Goal: Transaction & Acquisition: Purchase product/service

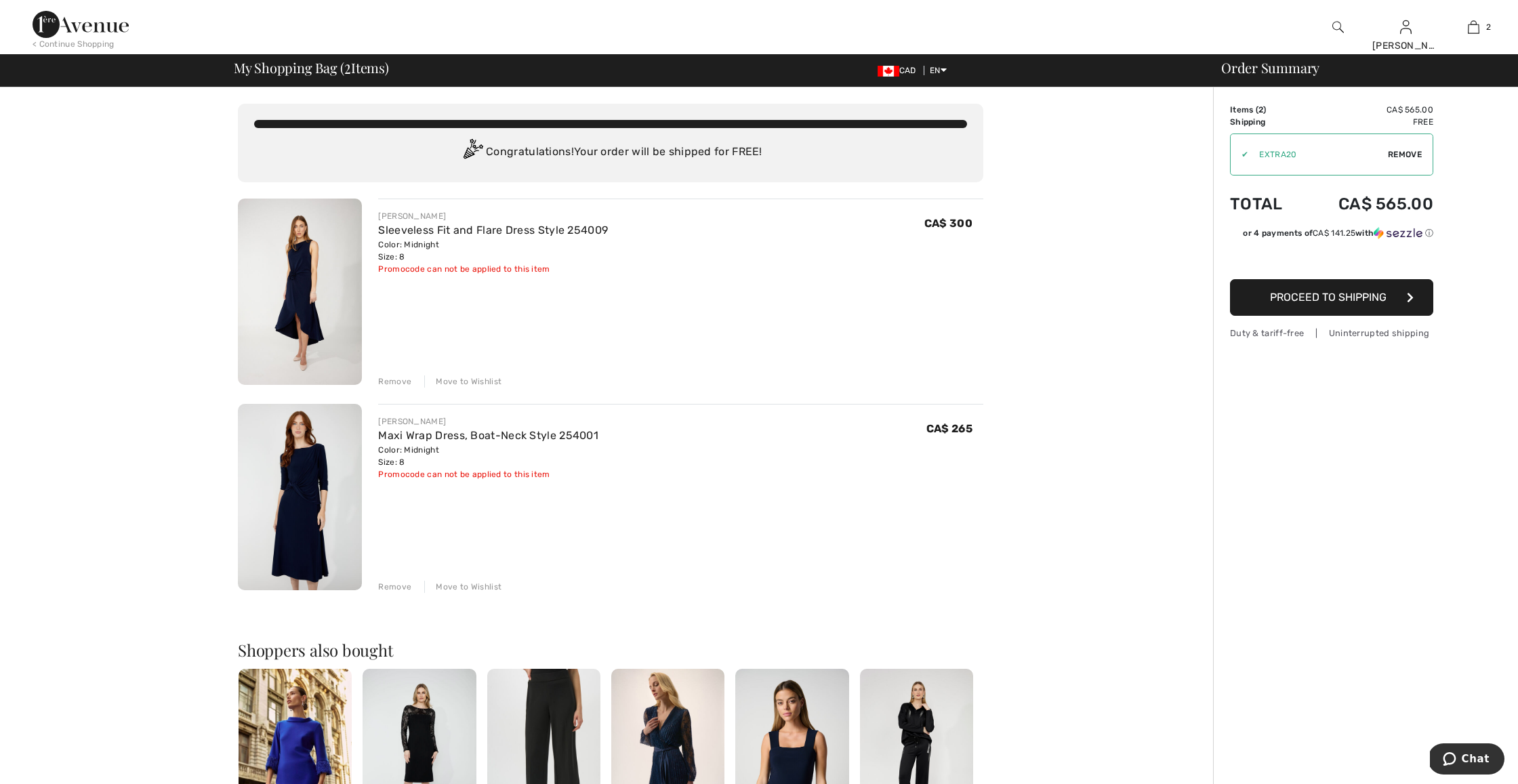
click at [1352, 303] on button "Proceed to Shipping" at bounding box center [1331, 297] width 203 height 36
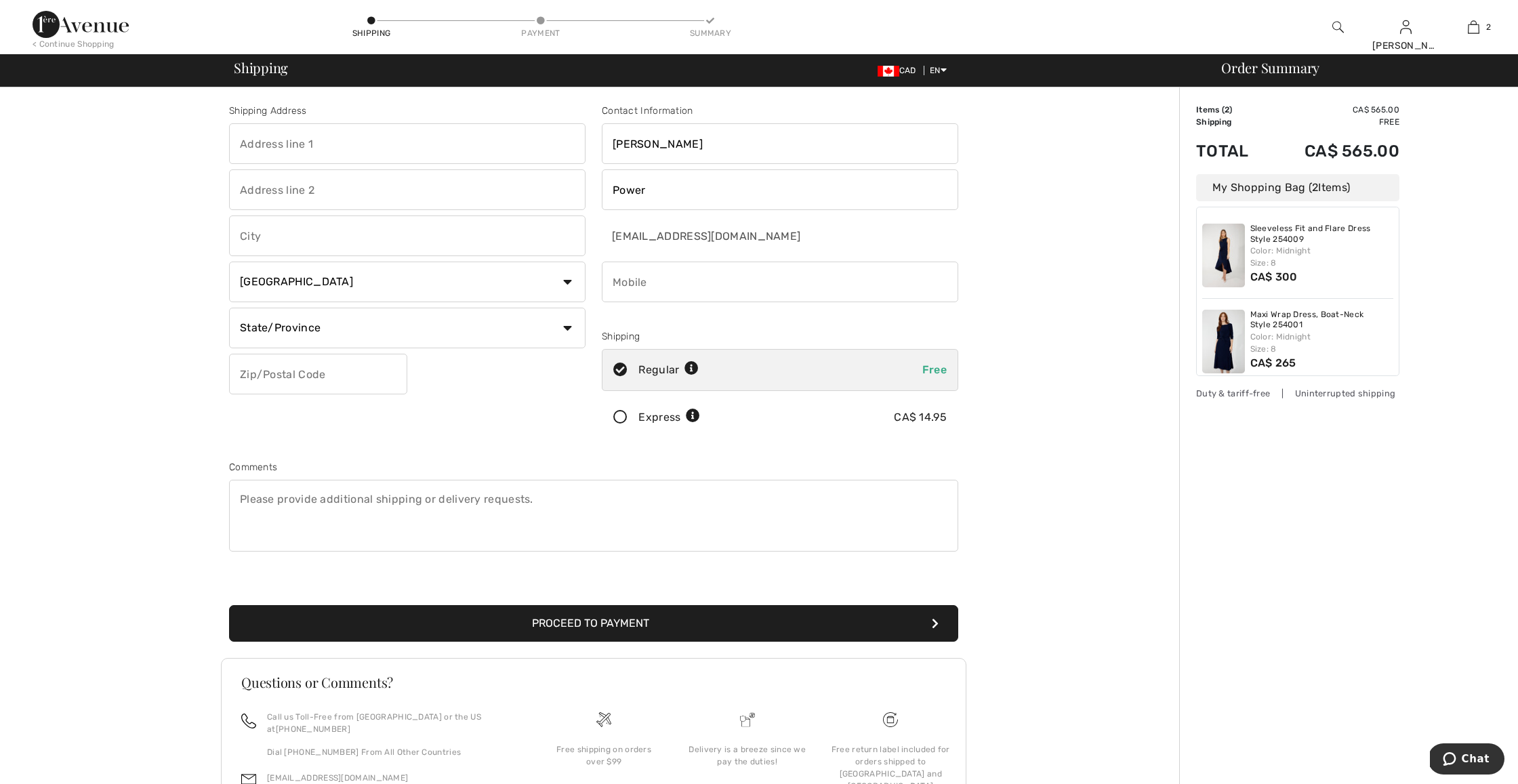
click at [616, 415] on icon at bounding box center [620, 418] width 36 height 14
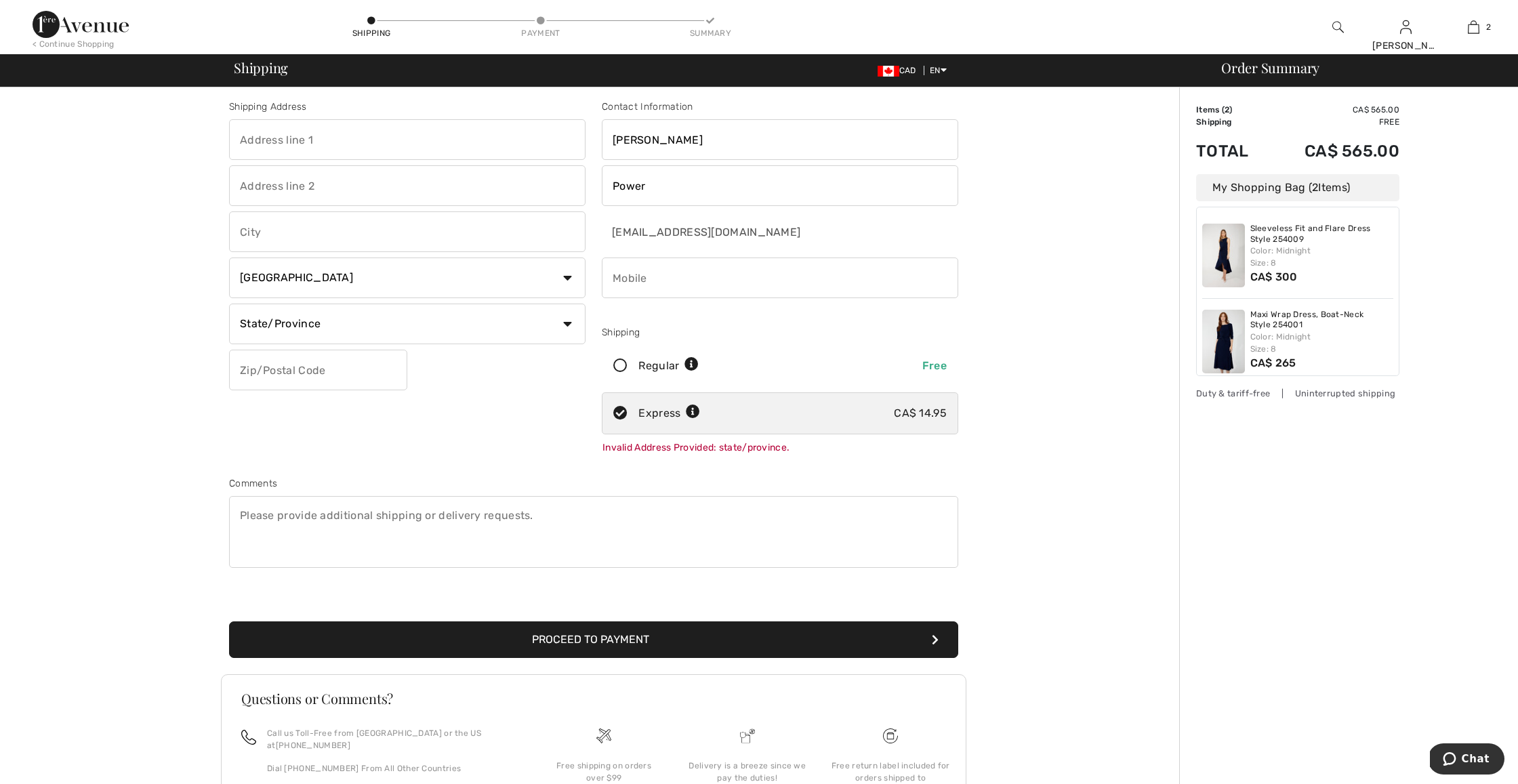
scroll to position [2, 0]
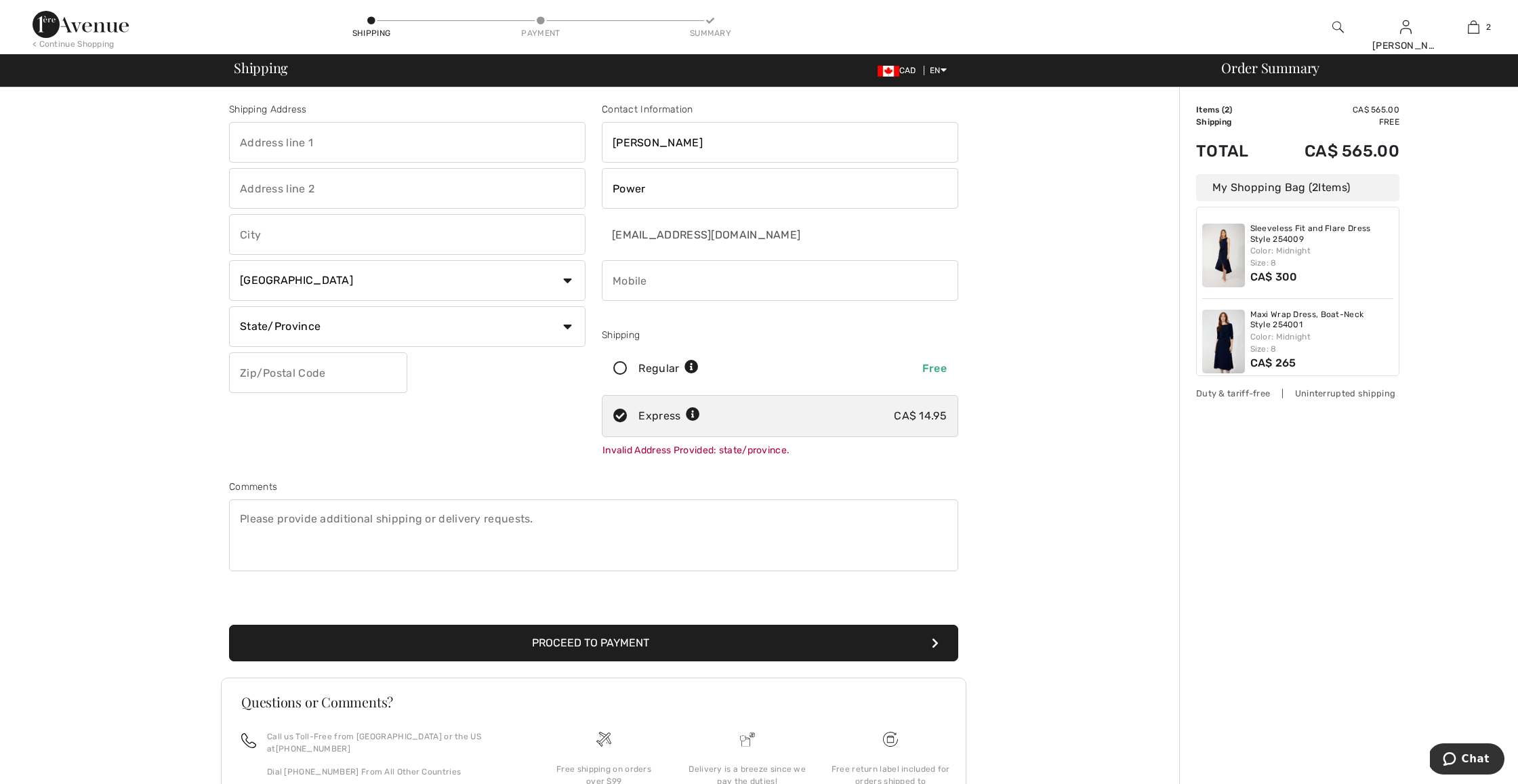
type input "@"
type input "[STREET_ADDRESS][PERSON_NAME]"
type input "St. [PERSON_NAME]'s"
select select "NL"
type input "A1A5J6"
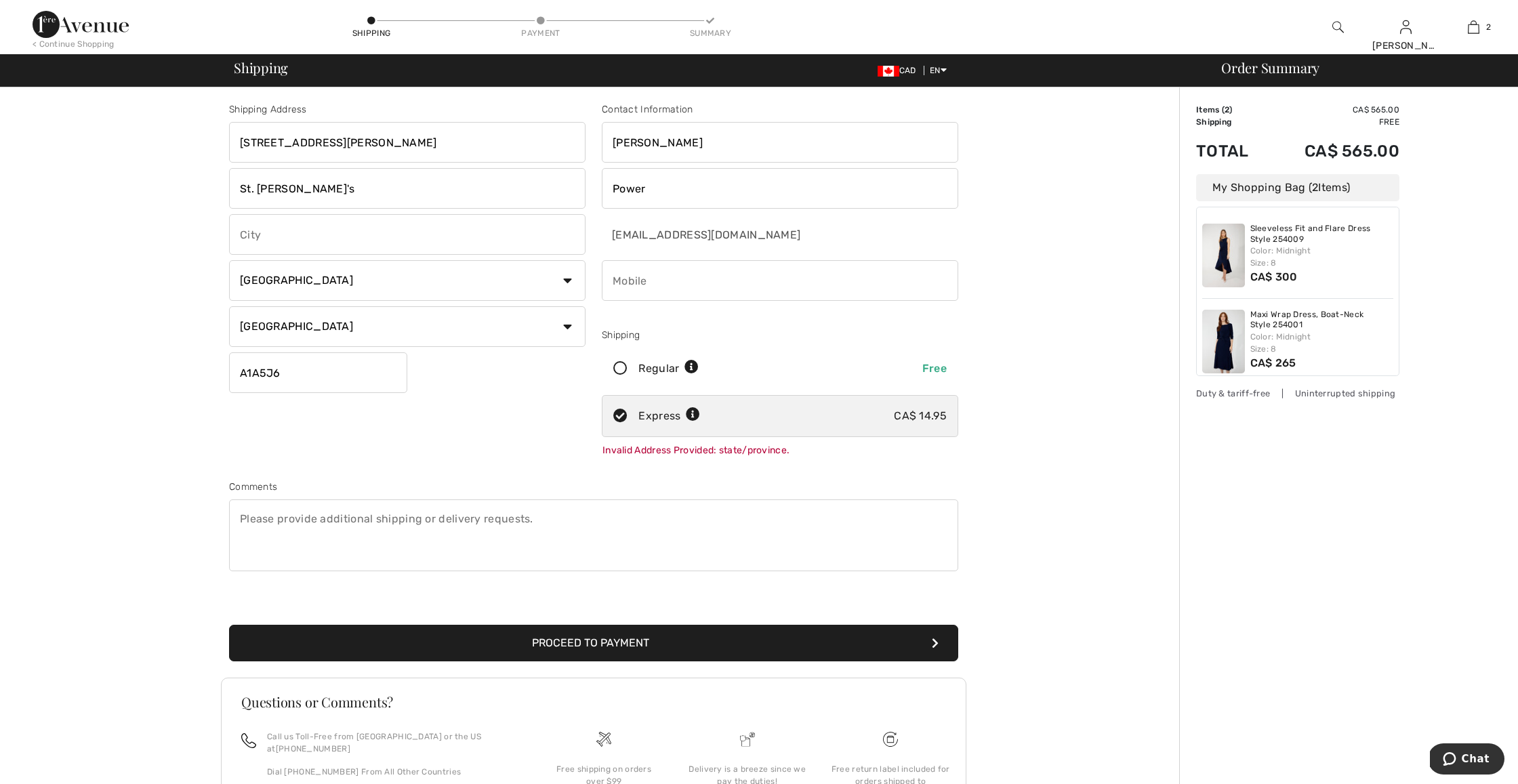
click at [434, 649] on button "Proceed to Payment" at bounding box center [593, 643] width 729 height 36
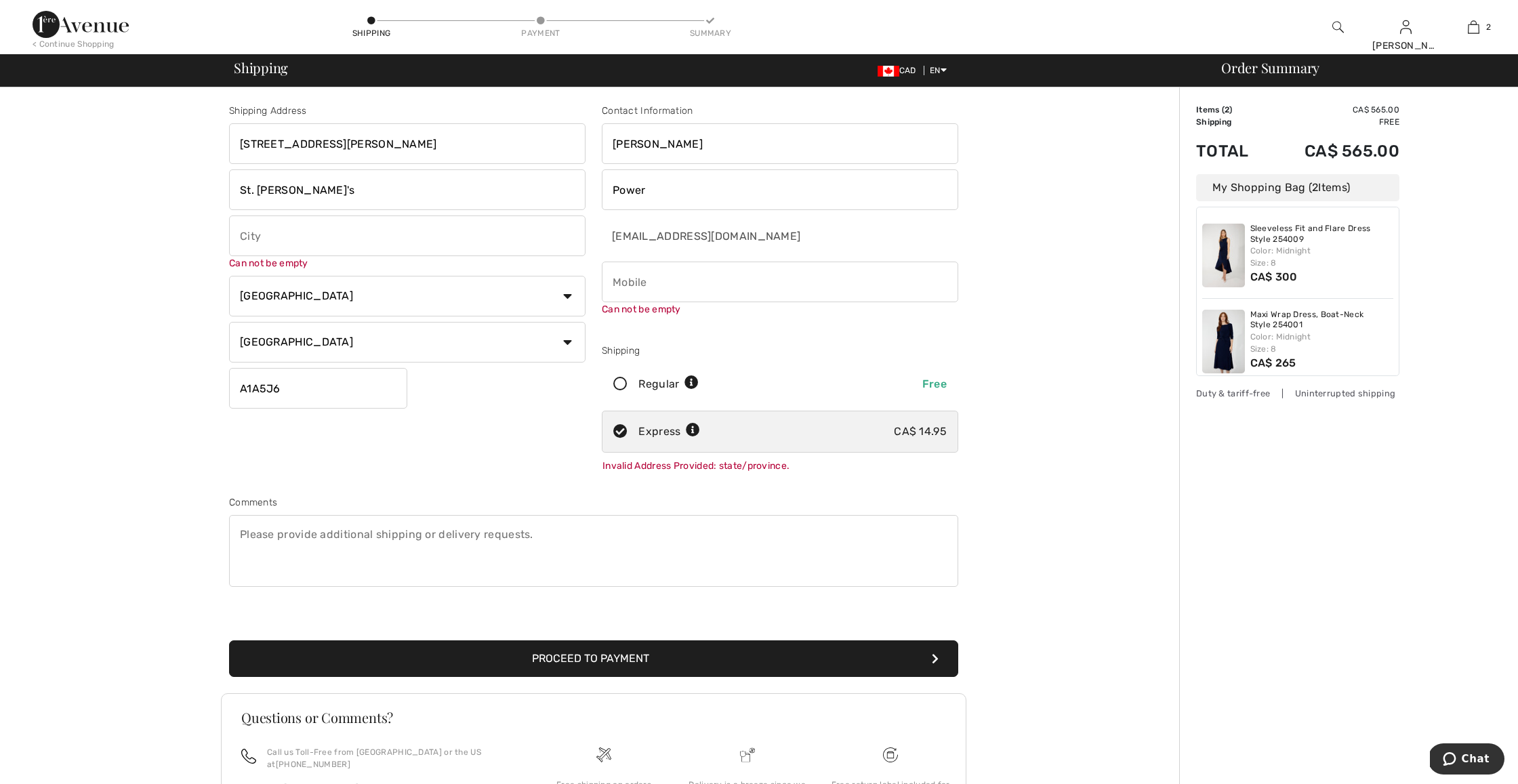
scroll to position [0, 0]
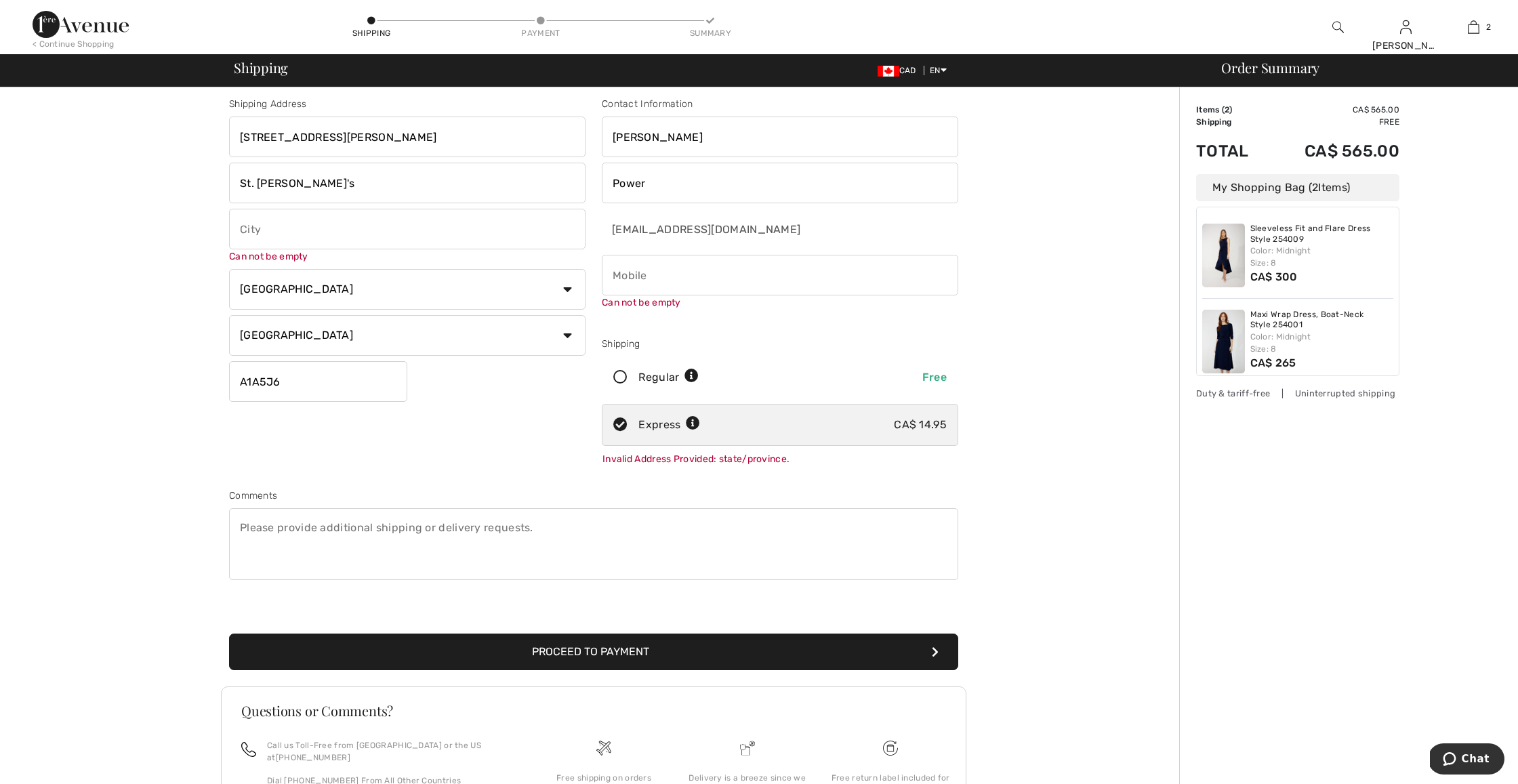
drag, startPoint x: 304, startPoint y: 195, endPoint x: 231, endPoint y: 189, distance: 73.2
click at [231, 189] on input "St. [PERSON_NAME]'s" at bounding box center [407, 183] width 356 height 41
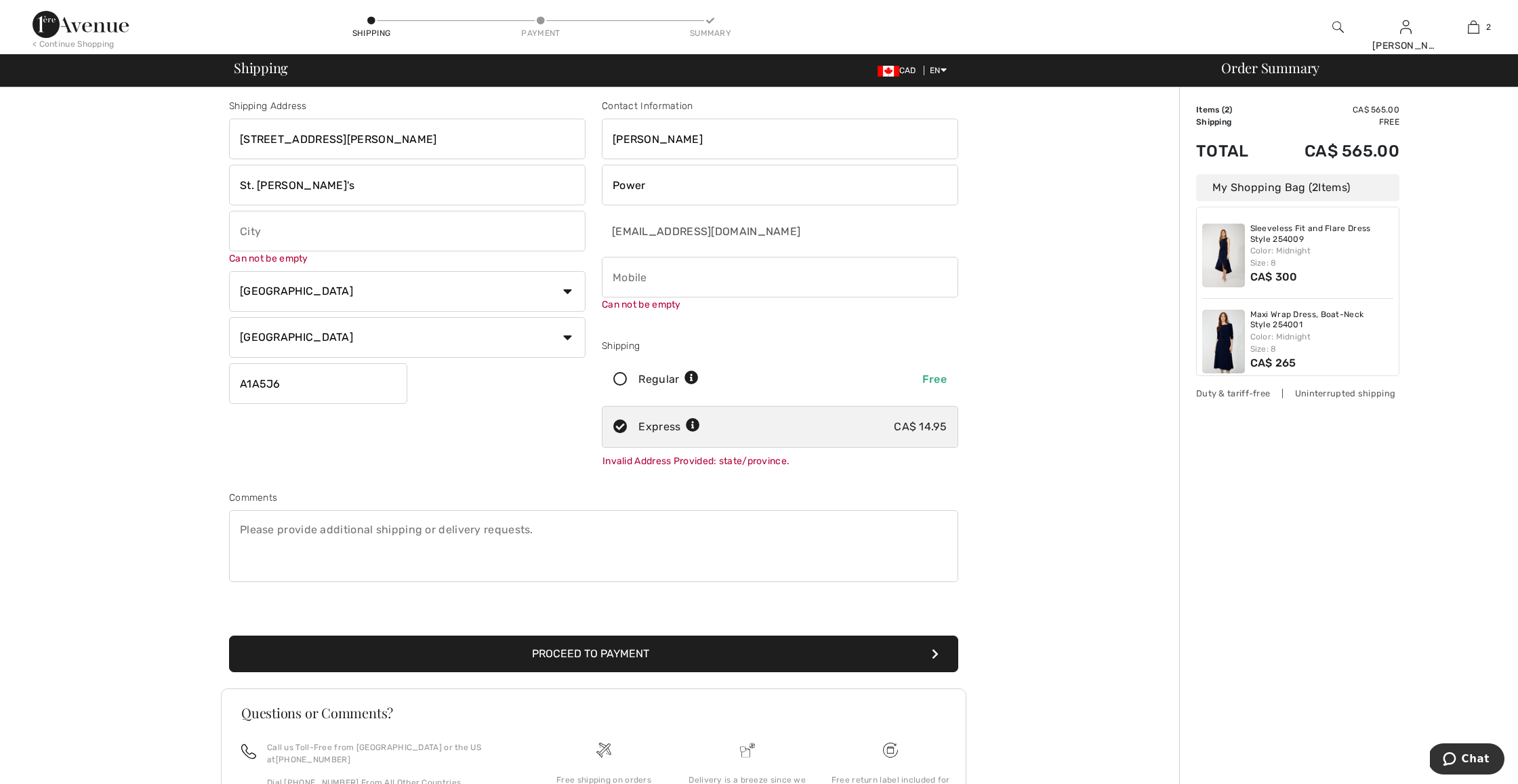
scroll to position [5, 1]
paste input "St. [PERSON_NAME]'s"
type input "St. [PERSON_NAME]'s"
drag, startPoint x: 303, startPoint y: 192, endPoint x: 201, endPoint y: 182, distance: 102.5
click at [201, 182] on div "Shipping Address [STREET_ADDRESS][PERSON_NAME] St. [PERSON_NAME]'s St. [PERSON_…" at bounding box center [593, 498] width 1171 height 830
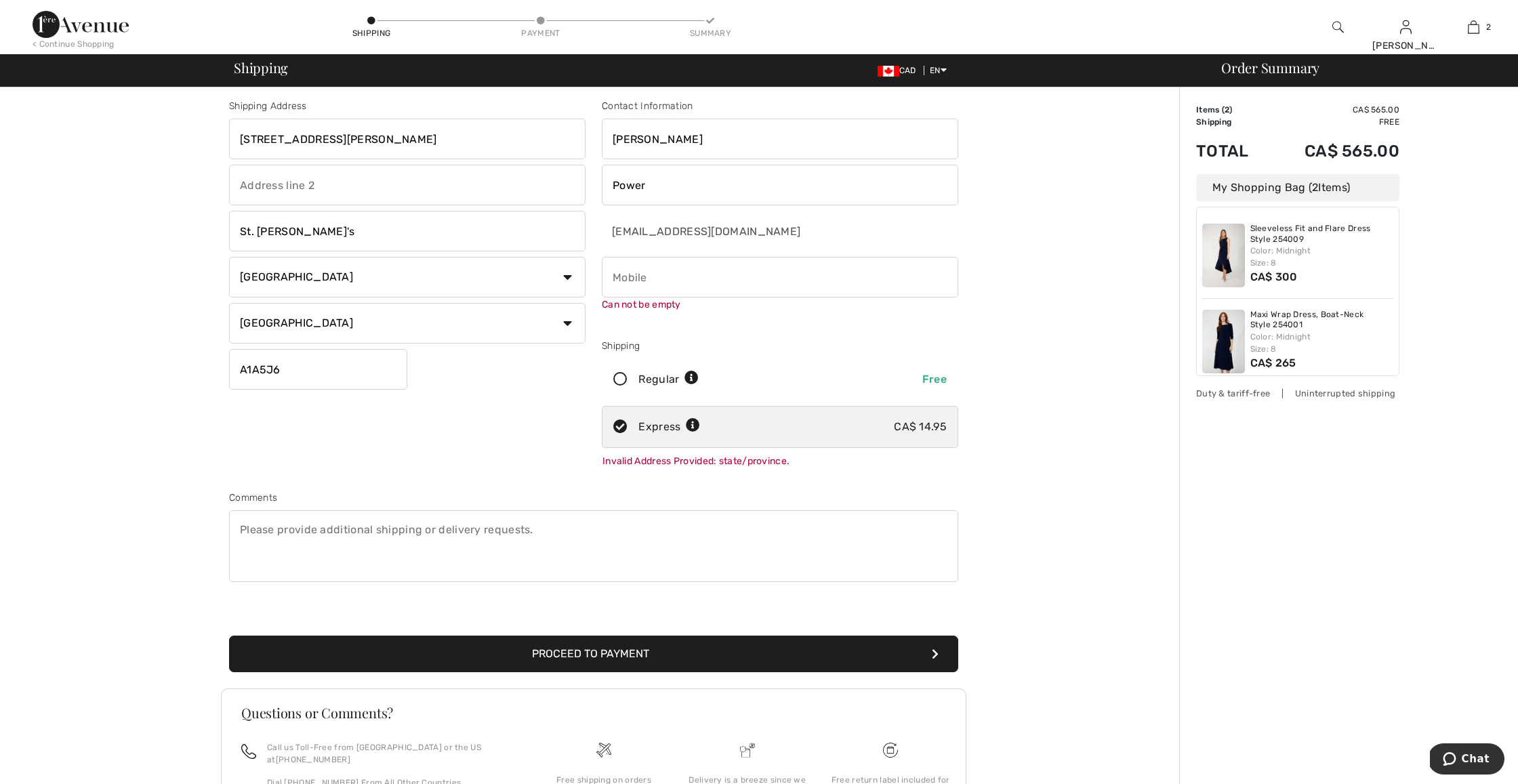
click at [584, 657] on button "Proceed to Payment" at bounding box center [593, 653] width 729 height 36
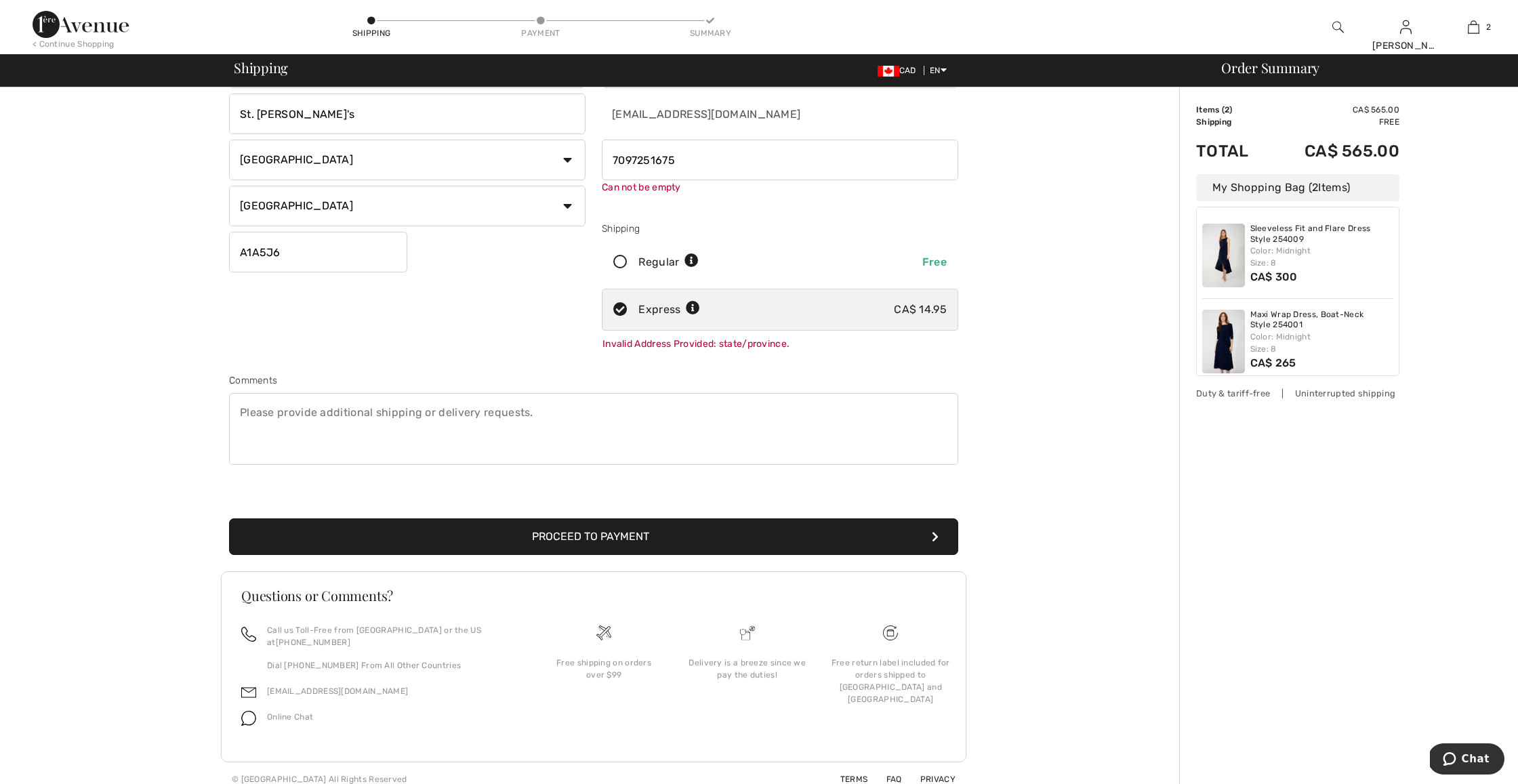
type input "7097251675"
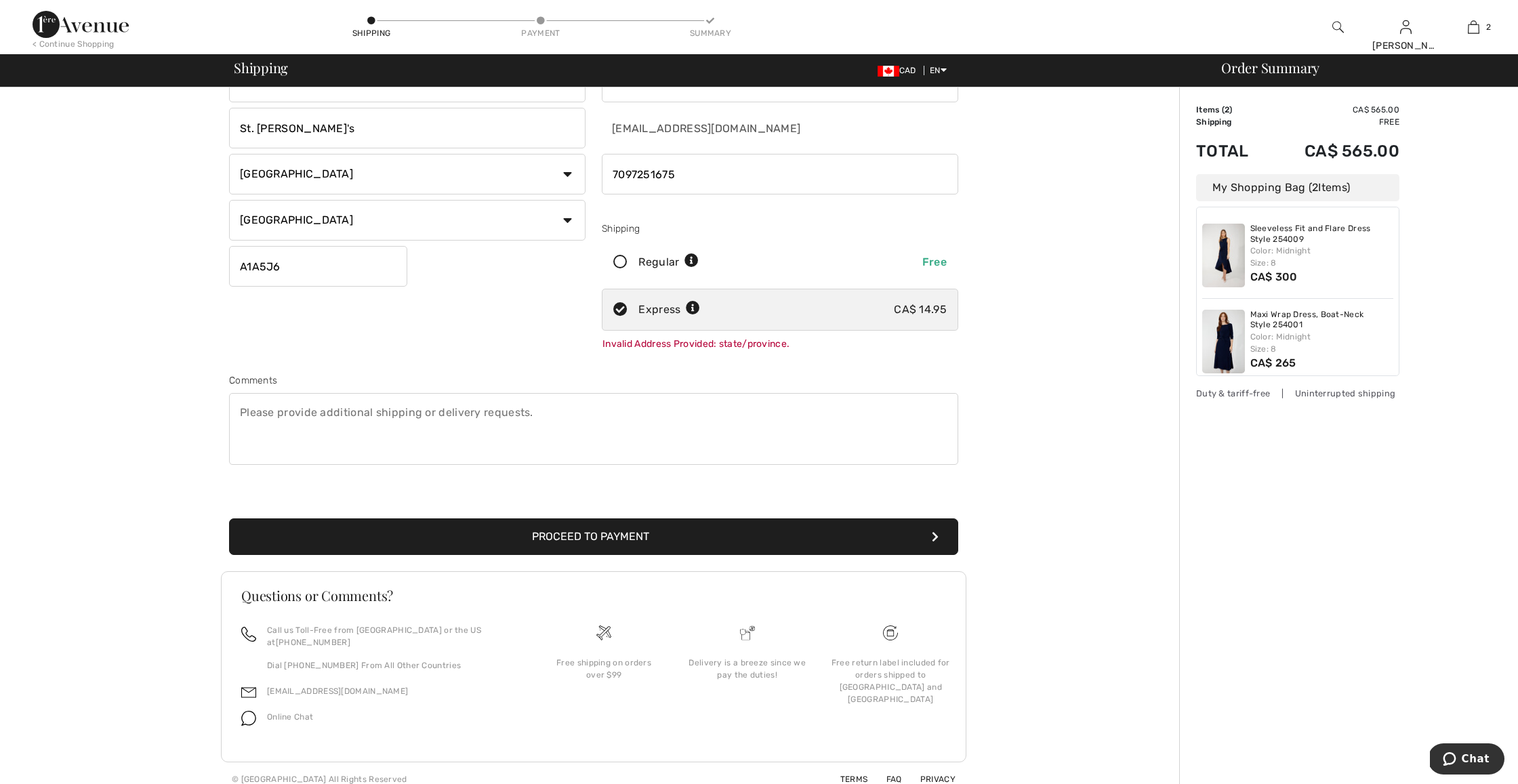
click at [536, 538] on button "Proceed to Payment" at bounding box center [593, 537] width 729 height 36
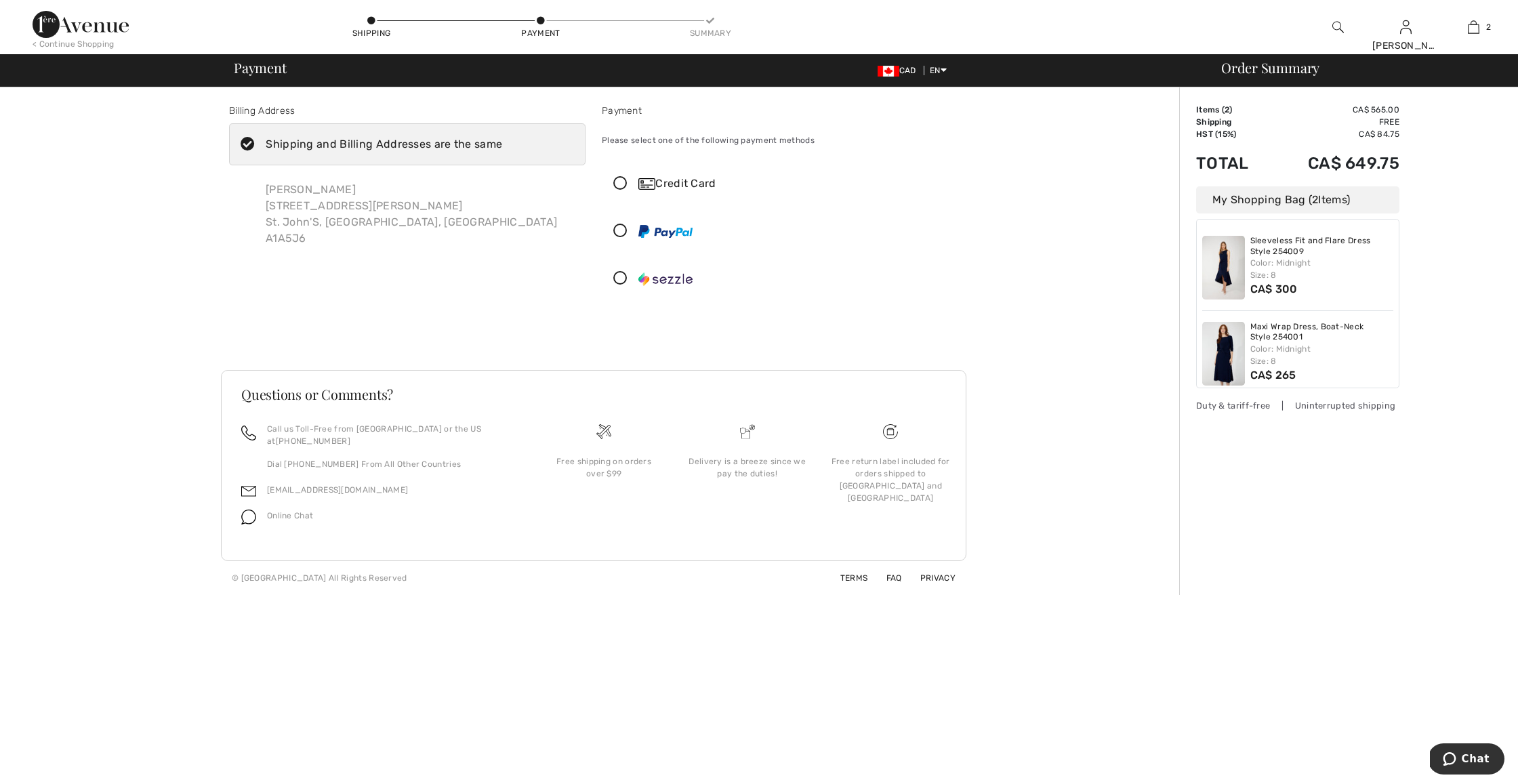
click at [623, 180] on icon at bounding box center [620, 184] width 36 height 14
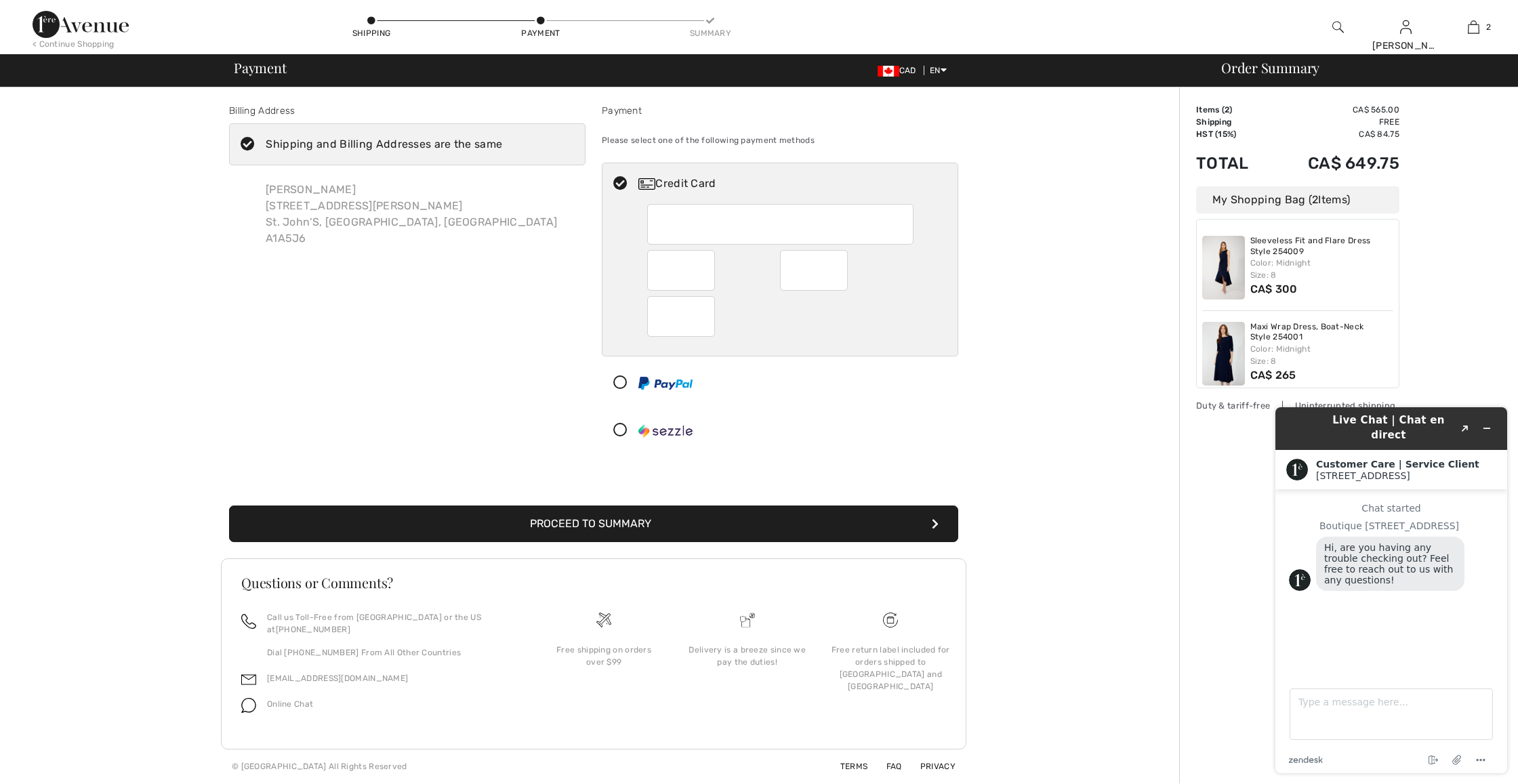
click at [611, 524] on button "Proceed to Summary" at bounding box center [593, 523] width 729 height 36
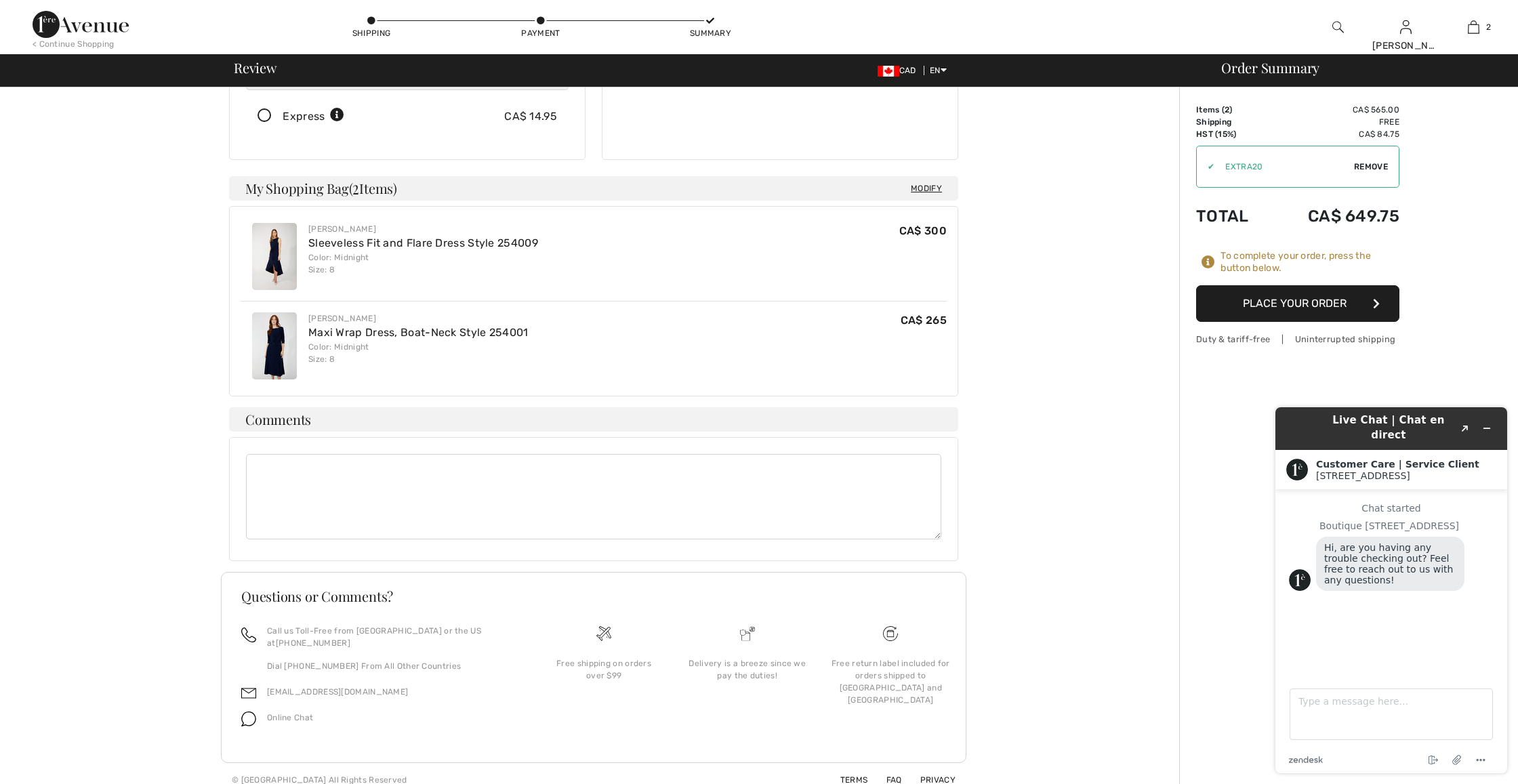
scroll to position [257, 0]
click at [1308, 298] on button "Place Your Order" at bounding box center [1297, 303] width 203 height 36
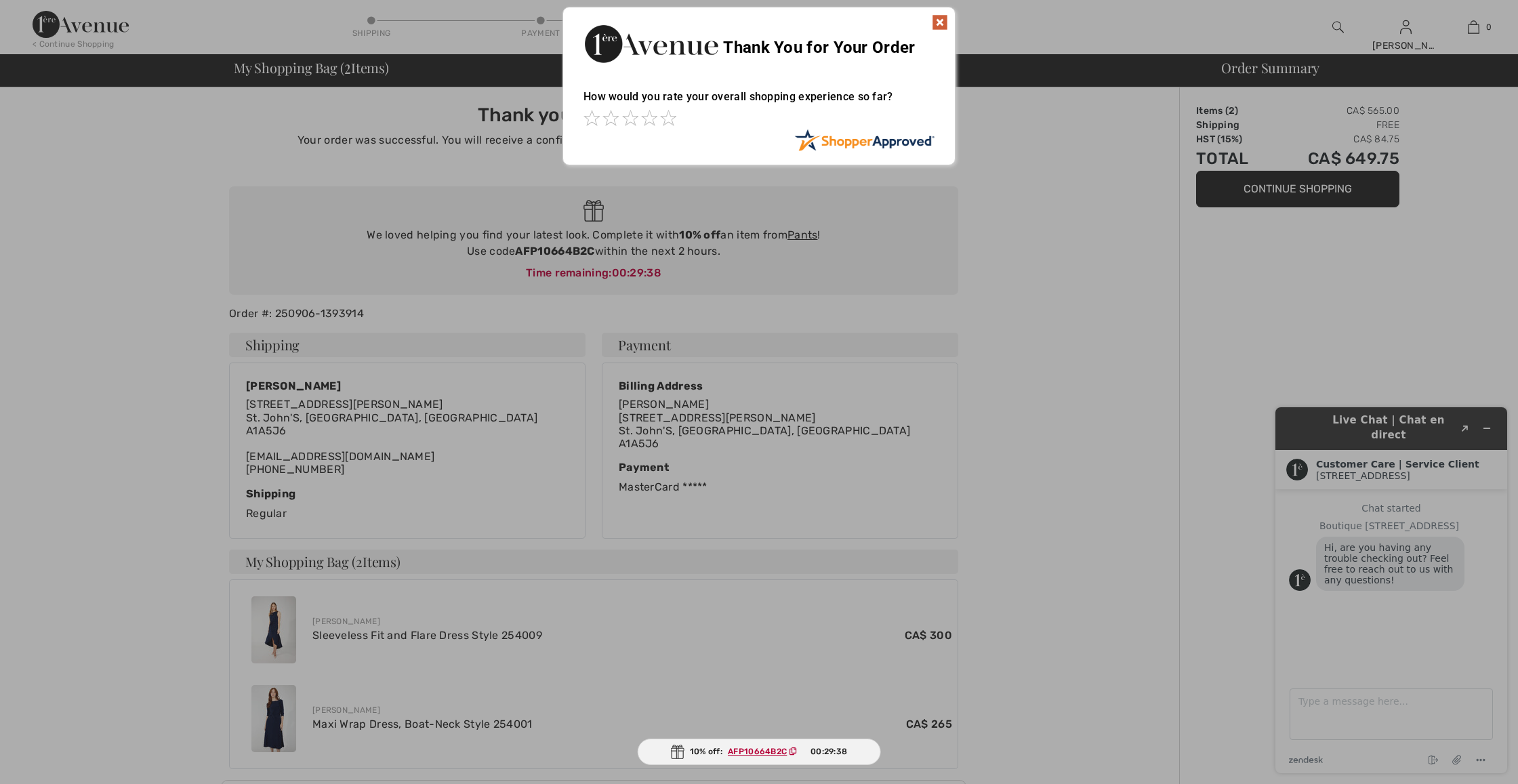
click at [938, 17] on img at bounding box center [939, 22] width 17 height 17
